Goal: Navigation & Orientation: Find specific page/section

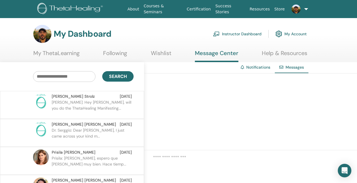
click at [237, 35] on link "Instructor Dashboard" at bounding box center [237, 34] width 49 height 12
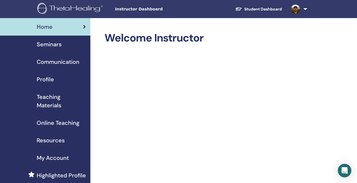
click at [64, 63] on span "Communication" at bounding box center [58, 62] width 43 height 8
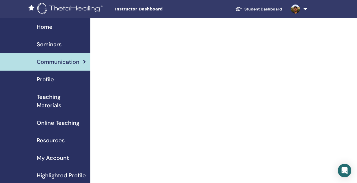
click at [45, 82] on span "Profile" at bounding box center [45, 79] width 17 height 8
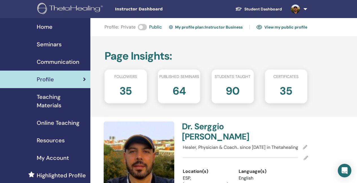
click at [45, 28] on span "Home" at bounding box center [45, 27] width 16 height 8
